Goal: Task Accomplishment & Management: Use online tool/utility

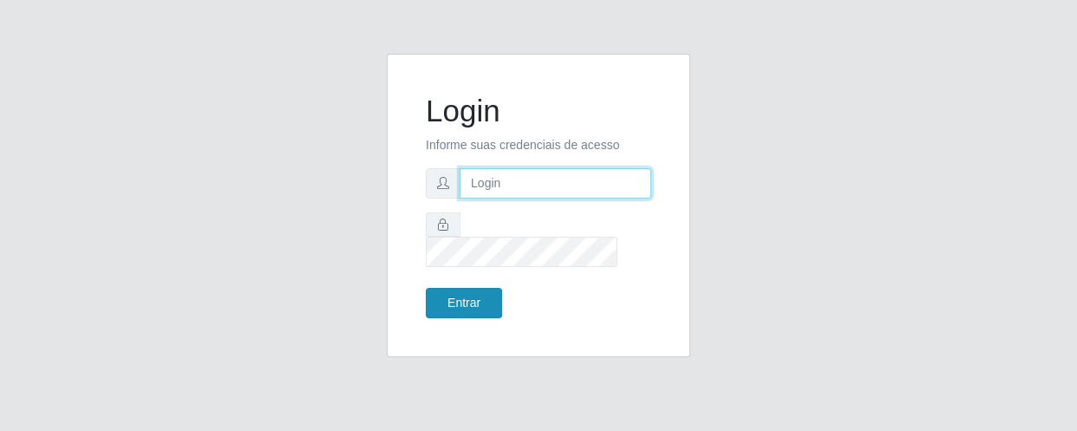
type input "[EMAIL_ADDRESS][DOMAIN_NAME]"
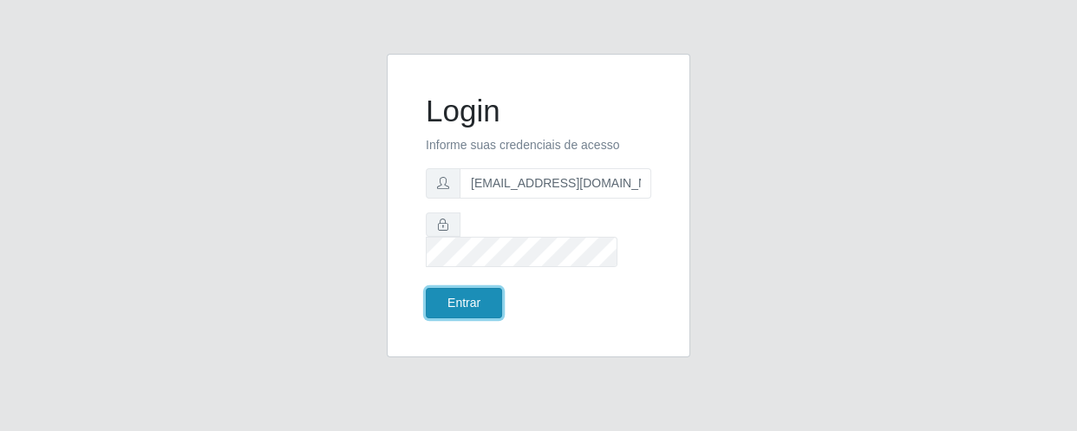
click at [438, 288] on button "Entrar" at bounding box center [464, 303] width 76 height 30
drag, startPoint x: 438, startPoint y: 287, endPoint x: 447, endPoint y: 286, distance: 9.6
click at [440, 288] on button "Entrar" at bounding box center [464, 303] width 76 height 30
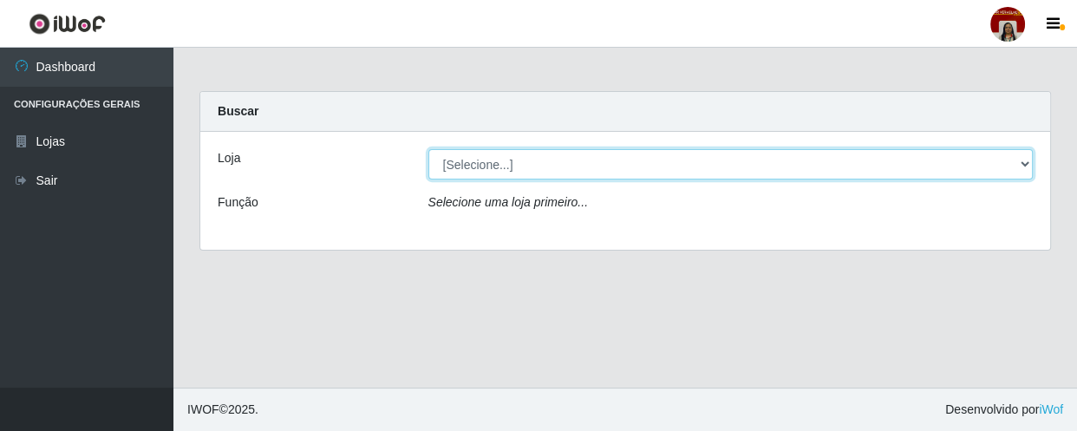
drag, startPoint x: 511, startPoint y: 160, endPoint x: 513, endPoint y: 169, distance: 8.8
click at [512, 160] on select "[Selecione...] Mar Vermelho - Loja 04" at bounding box center [730, 164] width 605 height 30
select select "251"
click at [428, 149] on select "[Selecione...] Mar Vermelho - Loja 04" at bounding box center [730, 164] width 605 height 30
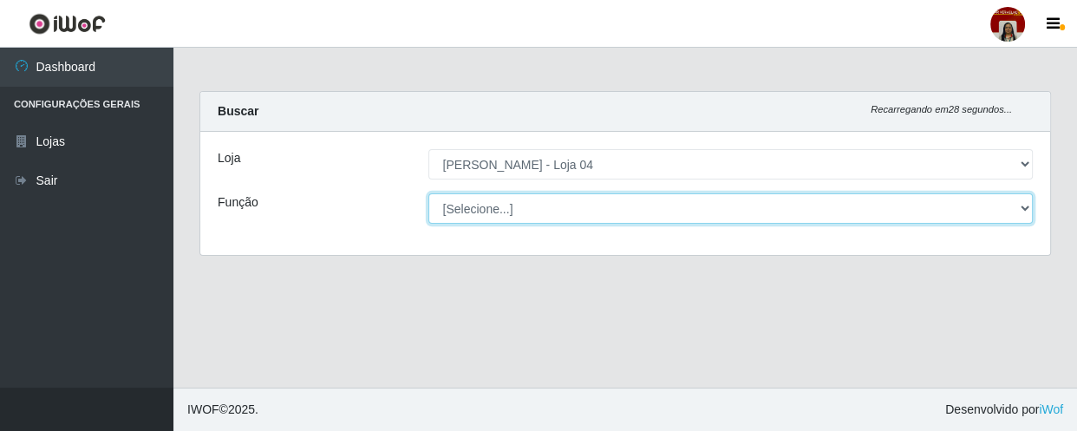
drag, startPoint x: 513, startPoint y: 178, endPoint x: 510, endPoint y: 207, distance: 29.7
click at [510, 207] on select "[Selecione...] ASG ASG + ASG ++ Auxiliar de Depósito Auxiliar de Depósito + Aux…" at bounding box center [730, 208] width 605 height 30
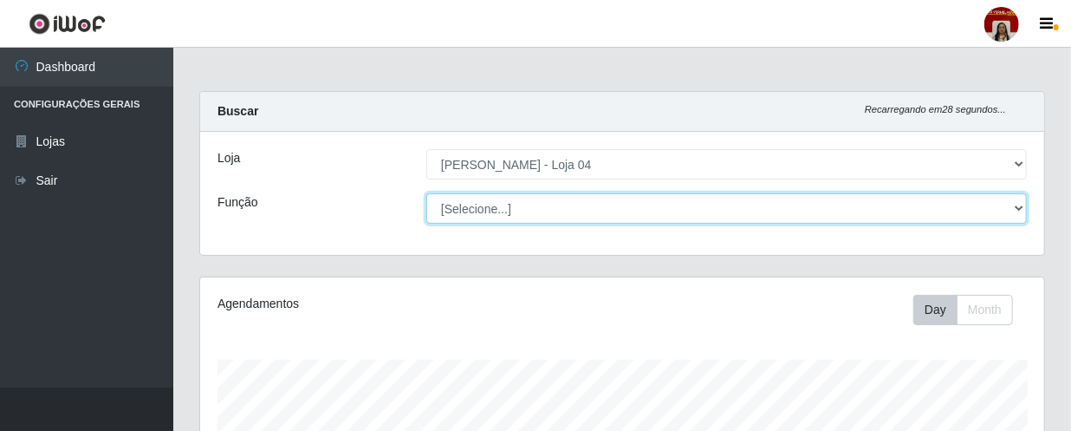
scroll to position [360, 844]
select select "22"
click at [427, 193] on select "[Selecione...] ASG ASG + ASG ++ Auxiliar de Depósito Auxiliar de Depósito + Aux…" at bounding box center [727, 208] width 601 height 30
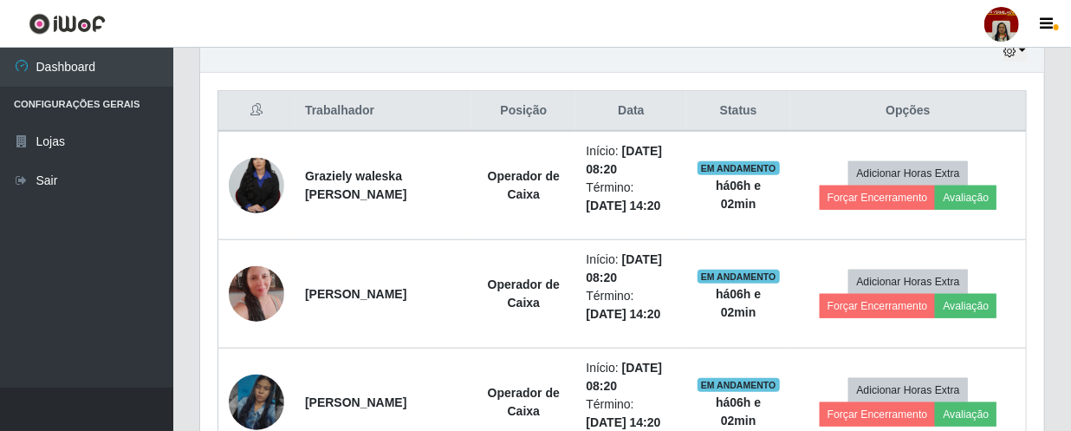
scroll to position [630, 0]
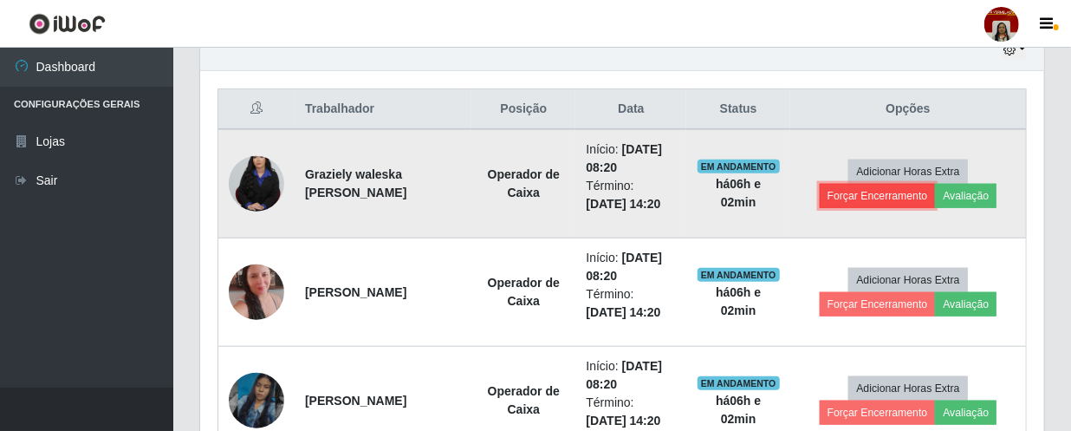
click at [913, 193] on button "Forçar Encerramento" at bounding box center [878, 196] width 116 height 24
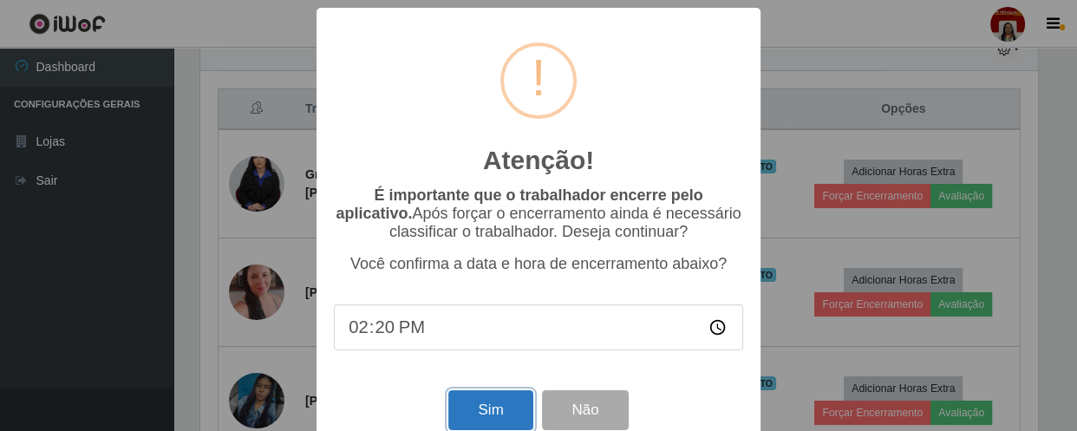
click at [470, 410] on button "Sim" at bounding box center [490, 410] width 84 height 41
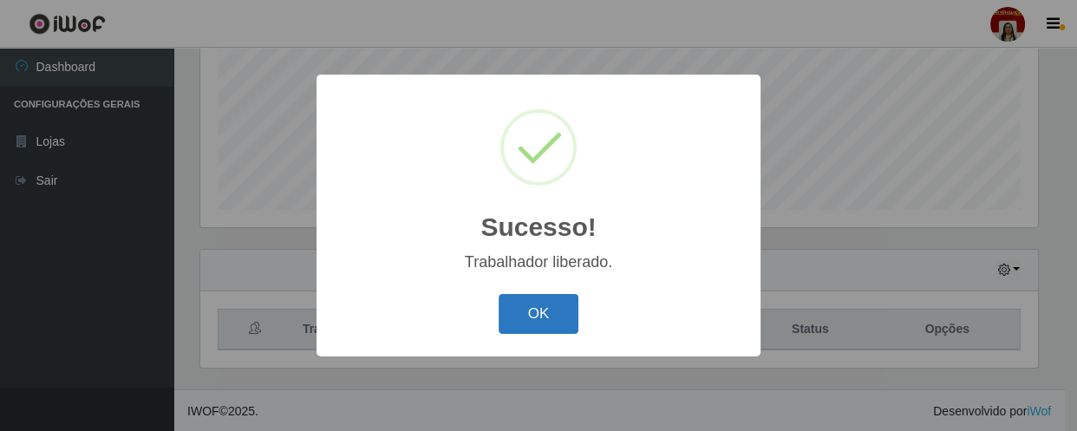
click at [534, 328] on button "OK" at bounding box center [538, 314] width 81 height 41
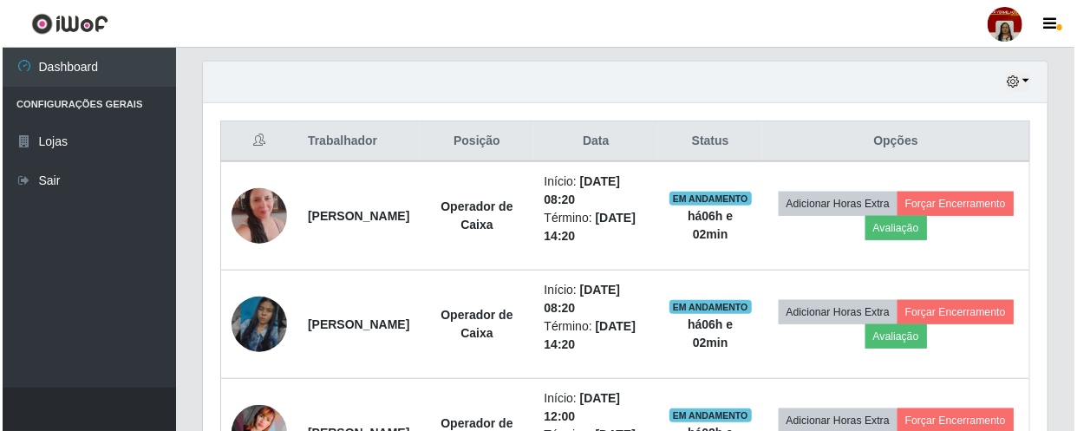
scroll to position [647, 0]
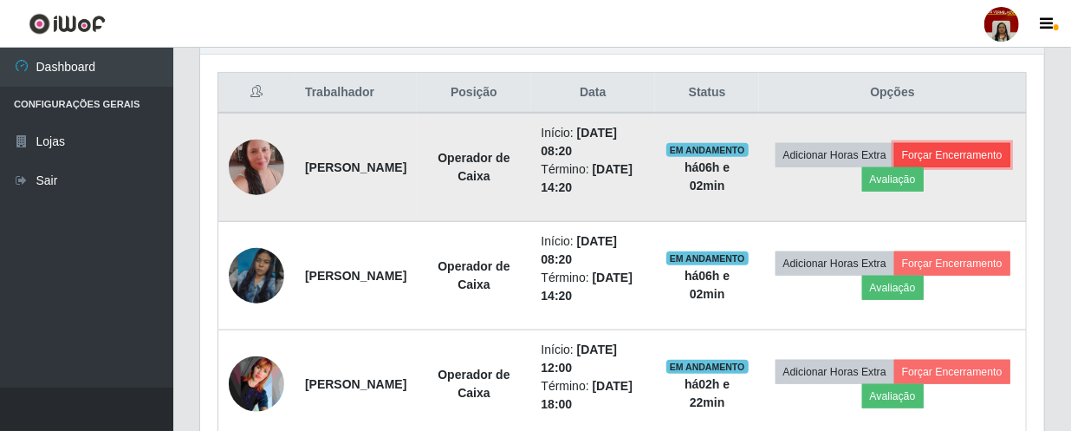
click at [895, 167] on button "Forçar Encerramento" at bounding box center [953, 155] width 116 height 24
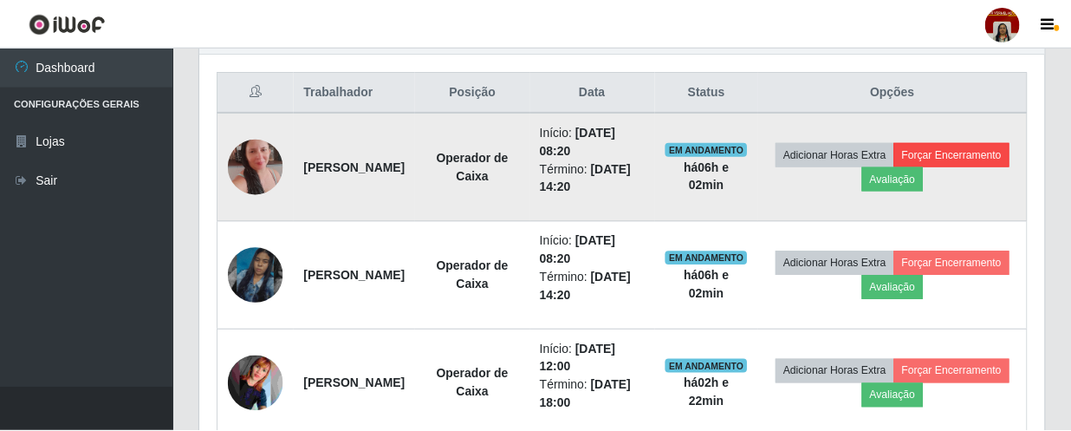
scroll to position [360, 837]
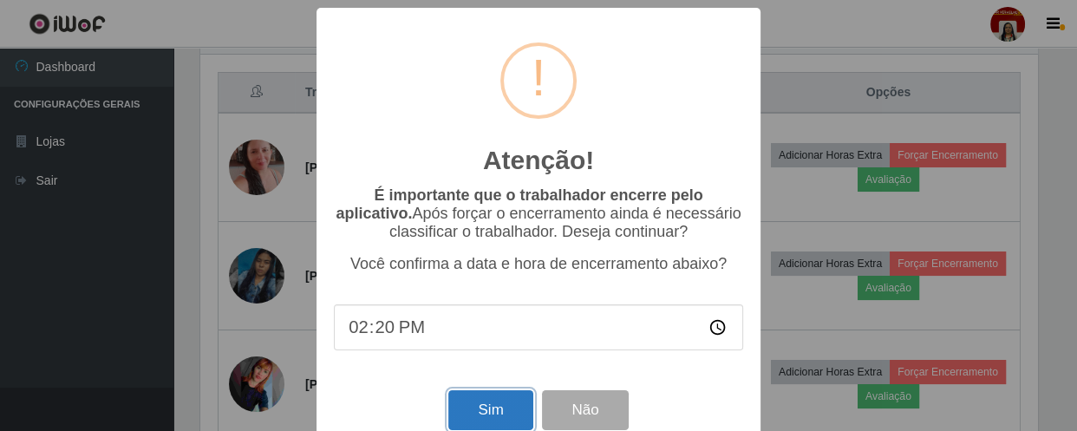
click at [514, 412] on button "Sim" at bounding box center [490, 410] width 84 height 41
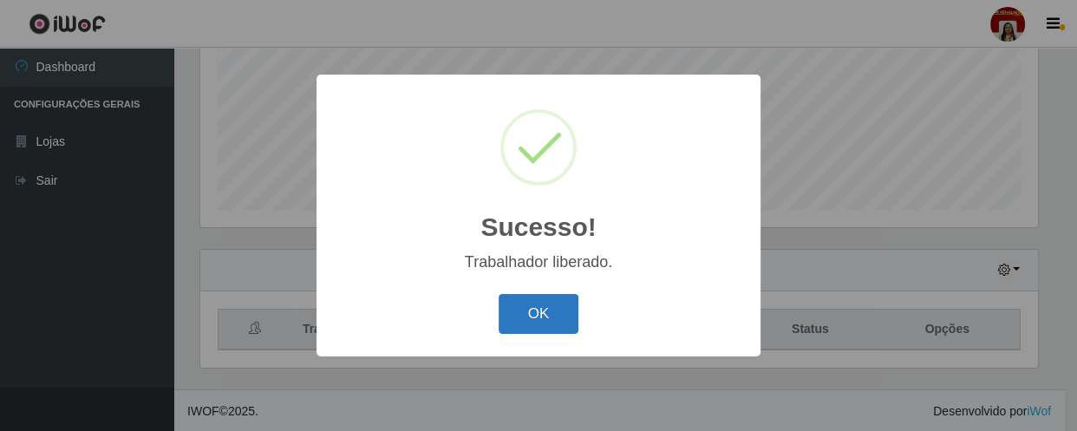
click at [564, 315] on button "OK" at bounding box center [538, 314] width 81 height 41
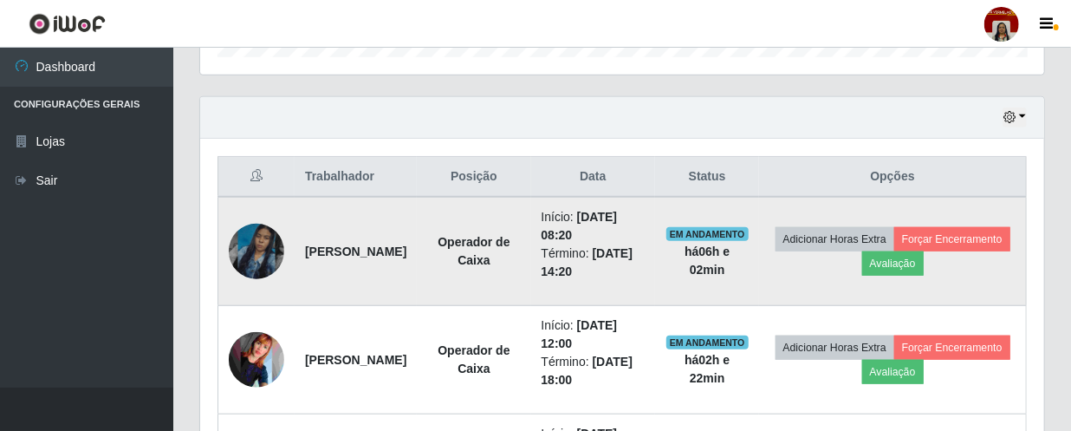
scroll to position [568, 0]
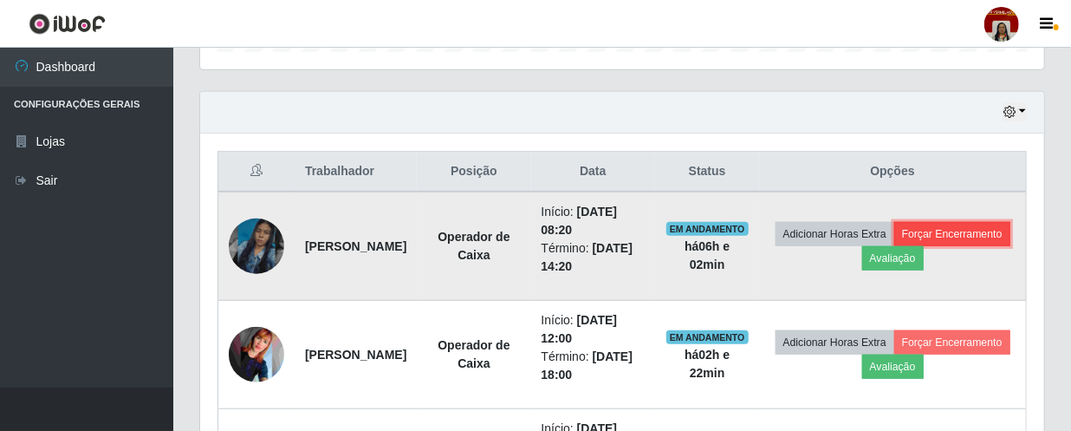
click at [895, 246] on button "Forçar Encerramento" at bounding box center [953, 234] width 116 height 24
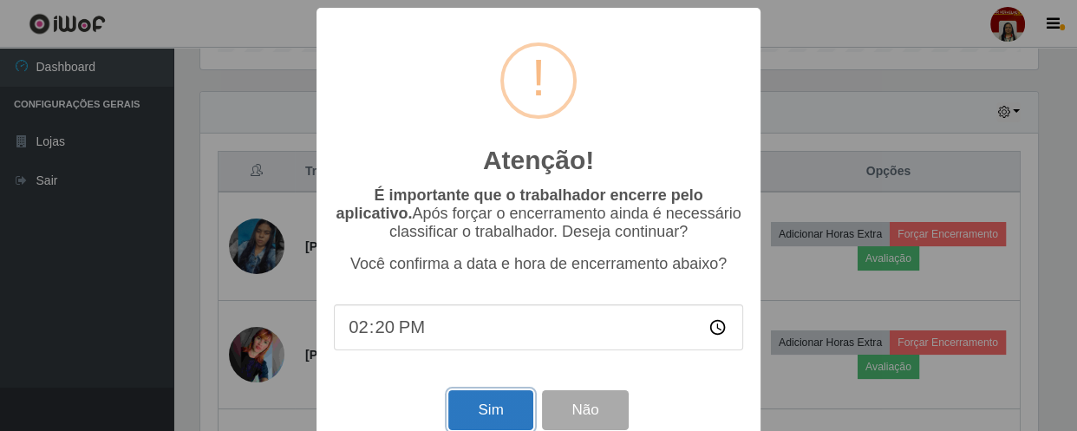
click at [472, 427] on button "Sim" at bounding box center [490, 410] width 84 height 41
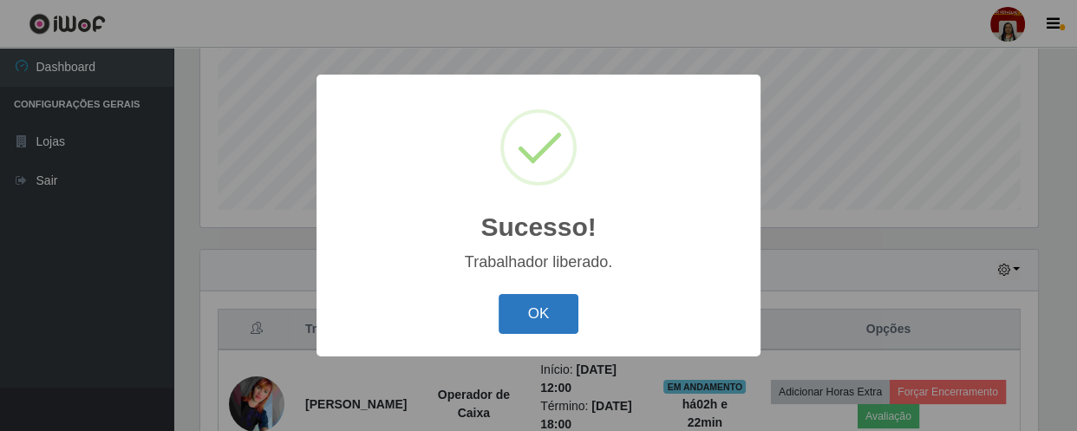
click at [527, 318] on button "OK" at bounding box center [538, 314] width 81 height 41
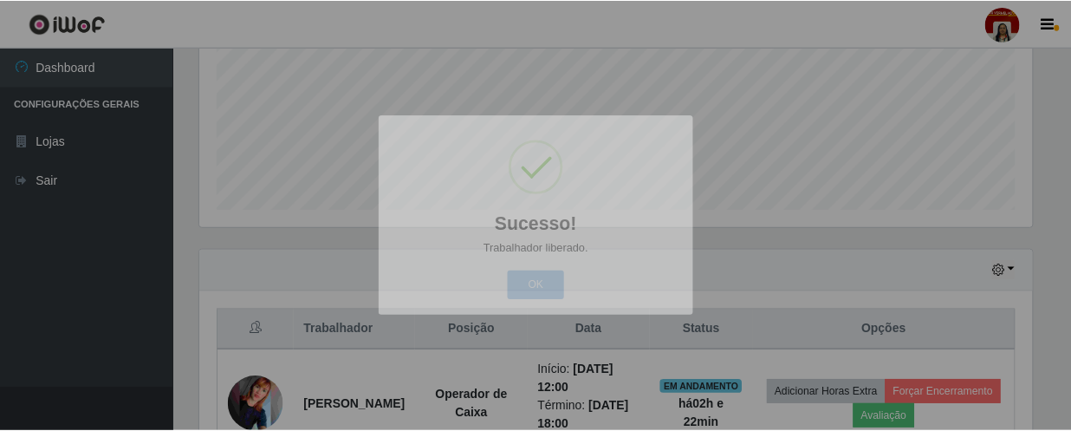
scroll to position [0, 0]
